Goal: Information Seeking & Learning: Learn about a topic

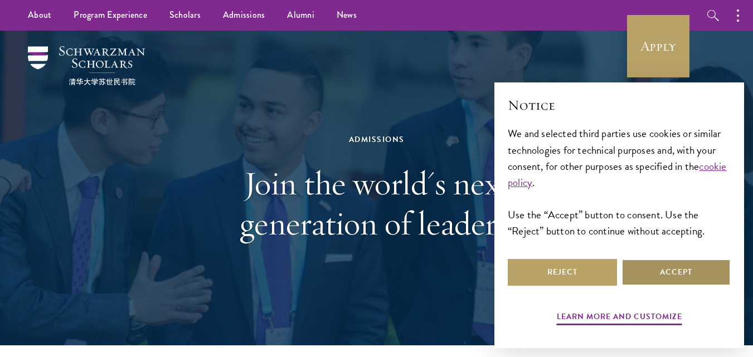
click at [682, 272] on button "Accept" at bounding box center [675, 272] width 109 height 27
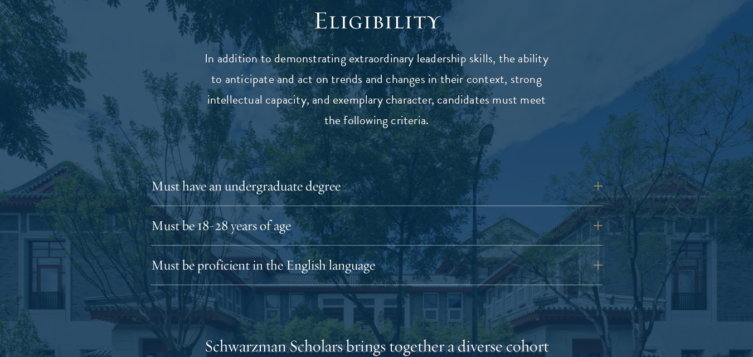
scroll to position [1471, 0]
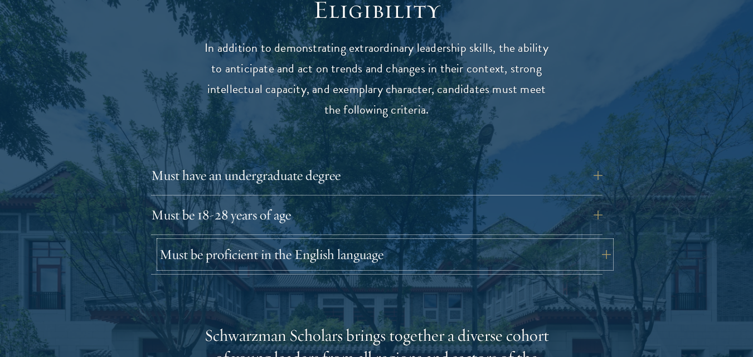
click at [597, 241] on button "Must be proficient in the English language" at bounding box center [384, 254] width 451 height 27
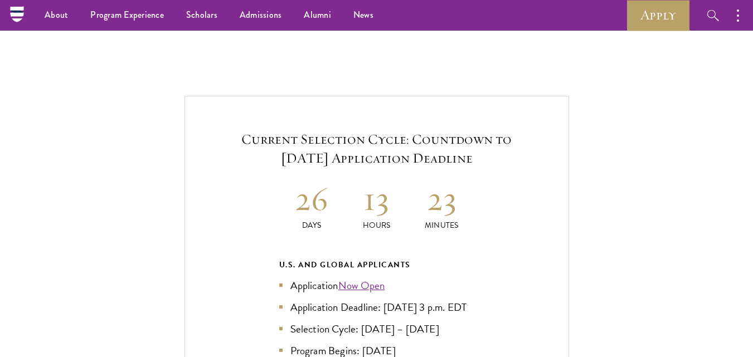
scroll to position [2478, 0]
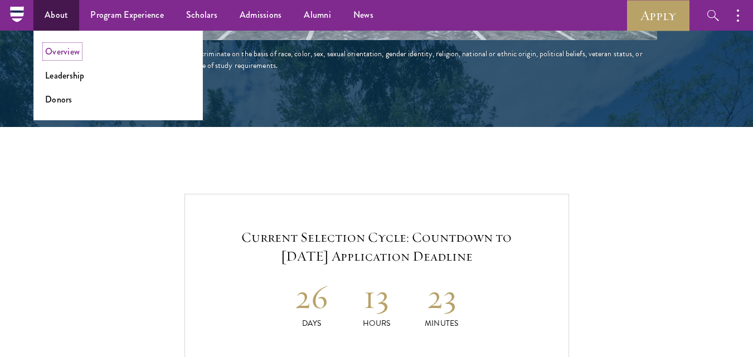
click at [63, 53] on link "Overview" at bounding box center [62, 51] width 35 height 13
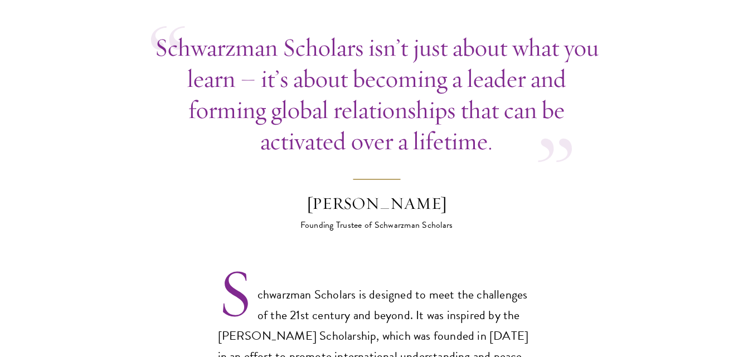
scroll to position [570, 0]
